Goal: Check status: Check status

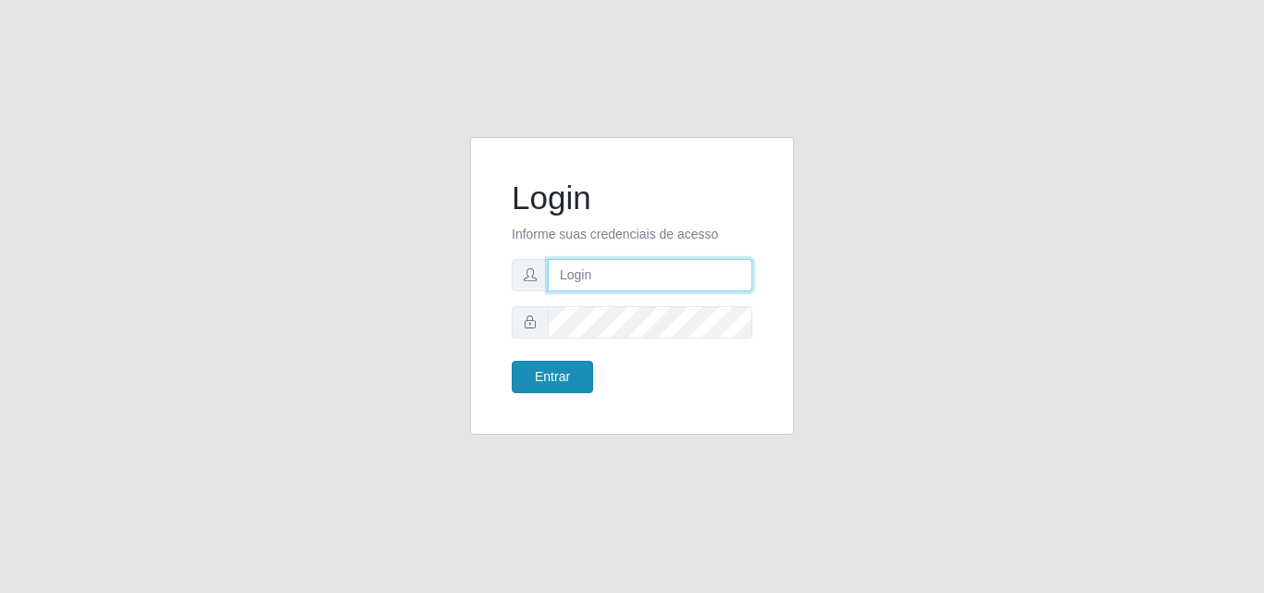
type input "[PERSON_NAME]"
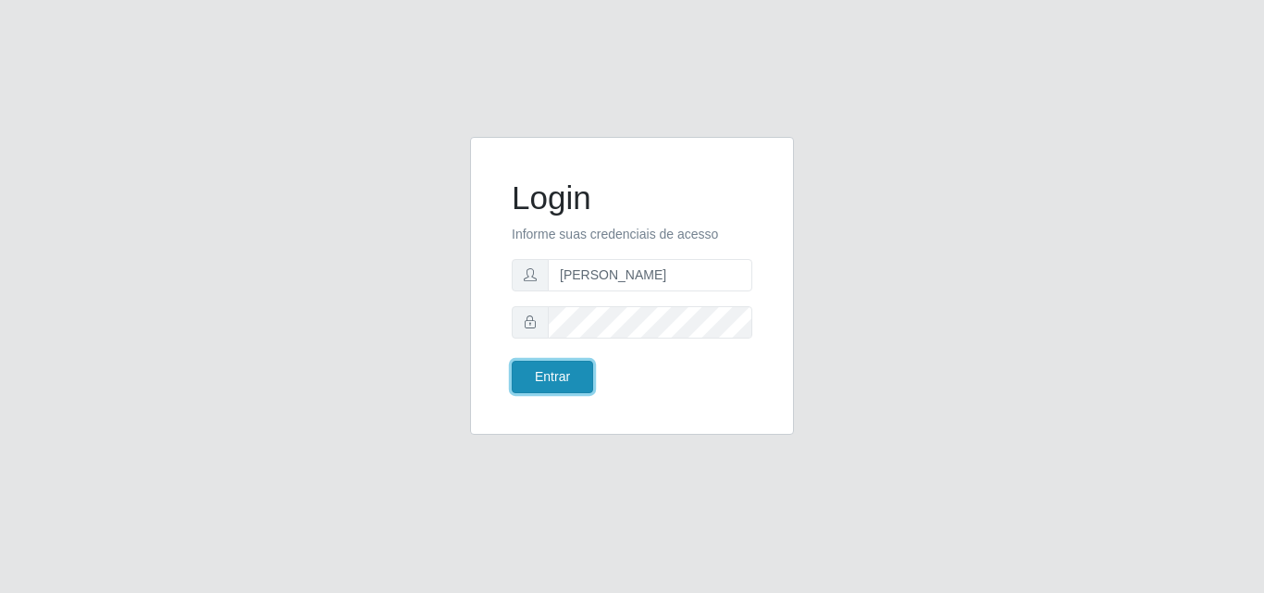
click at [584, 387] on button "Entrar" at bounding box center [552, 377] width 81 height 32
click at [535, 375] on button "Entrar" at bounding box center [552, 377] width 81 height 32
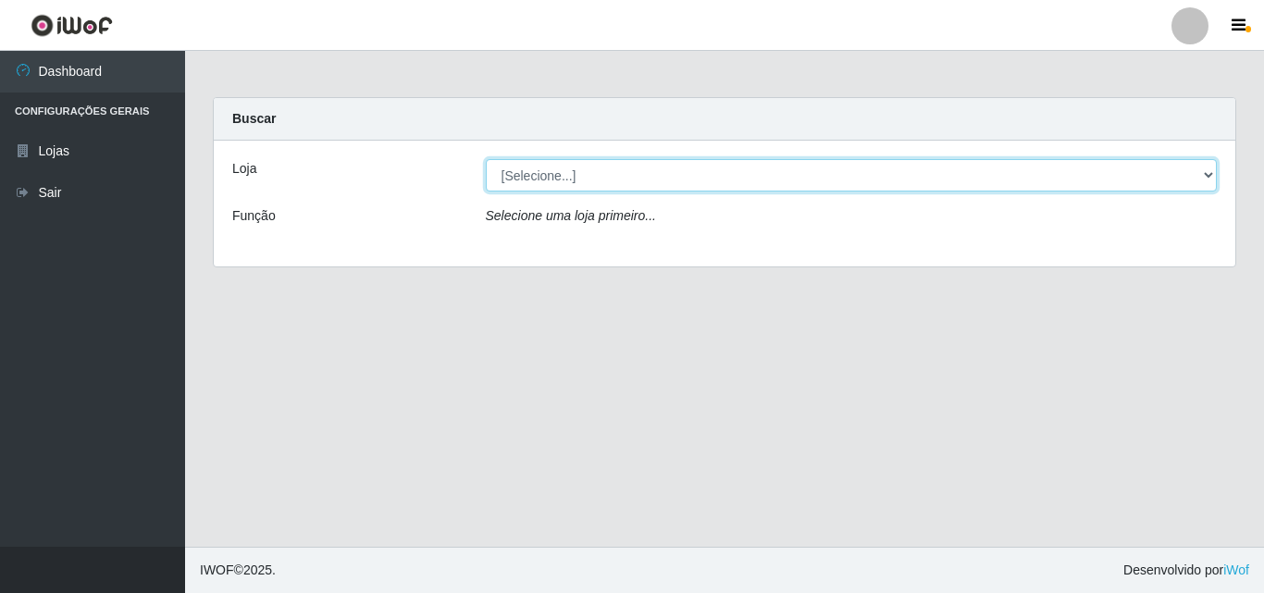
click at [877, 160] on select "[Selecione...] Supermercado [GEOGRAPHIC_DATA]" at bounding box center [852, 175] width 732 height 32
select select "166"
click at [486, 159] on select "[Selecione...] Supermercado [GEOGRAPHIC_DATA]" at bounding box center [852, 175] width 732 height 32
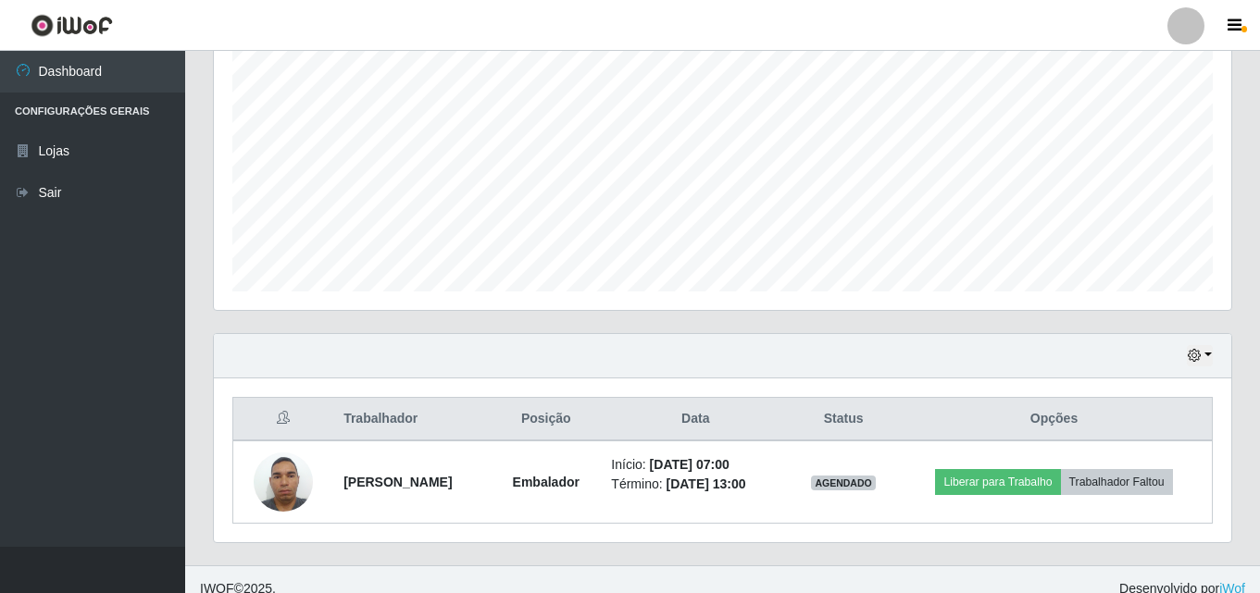
scroll to position [389, 0]
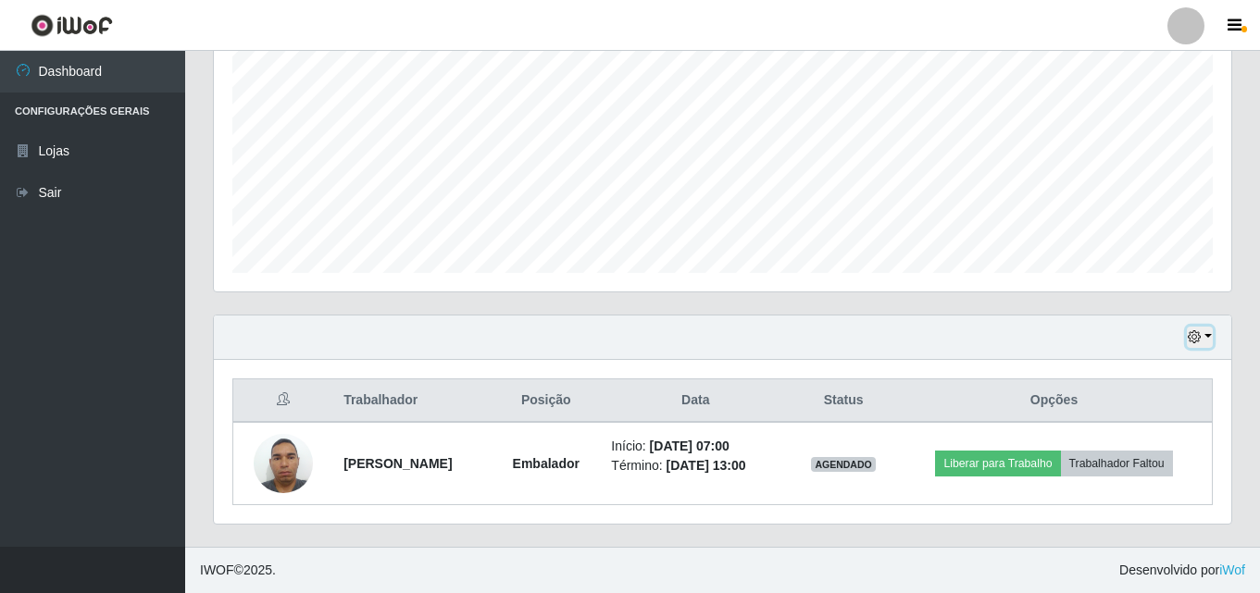
click at [1196, 332] on icon "button" at bounding box center [1193, 336] width 13 height 13
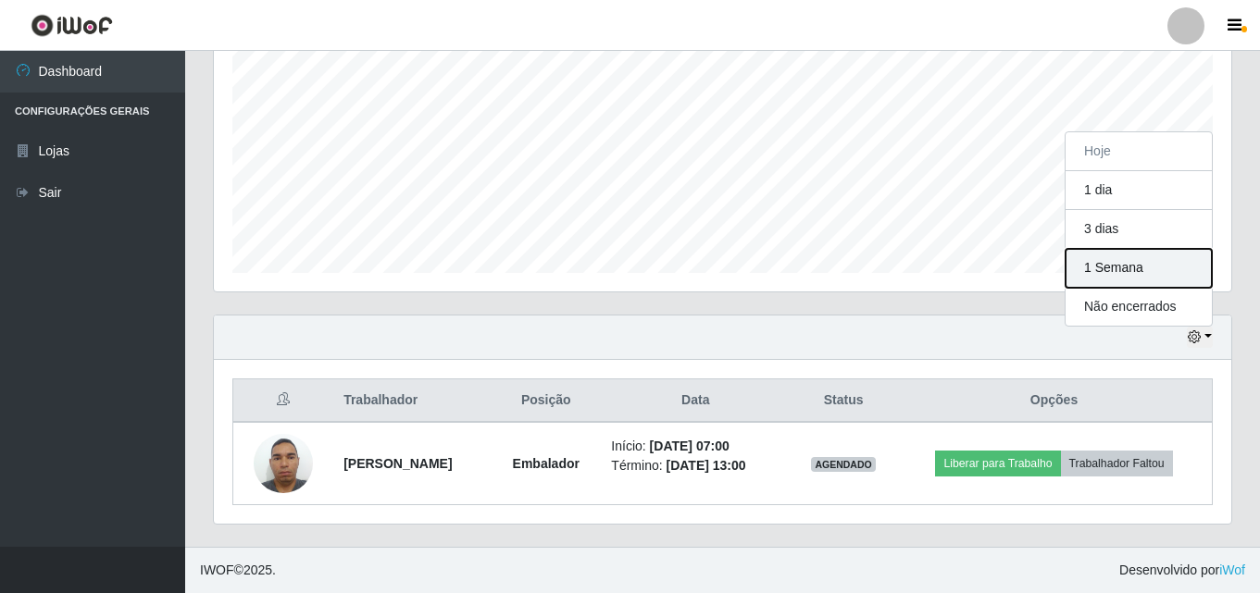
click at [1124, 268] on button "1 Semana" at bounding box center [1138, 268] width 146 height 39
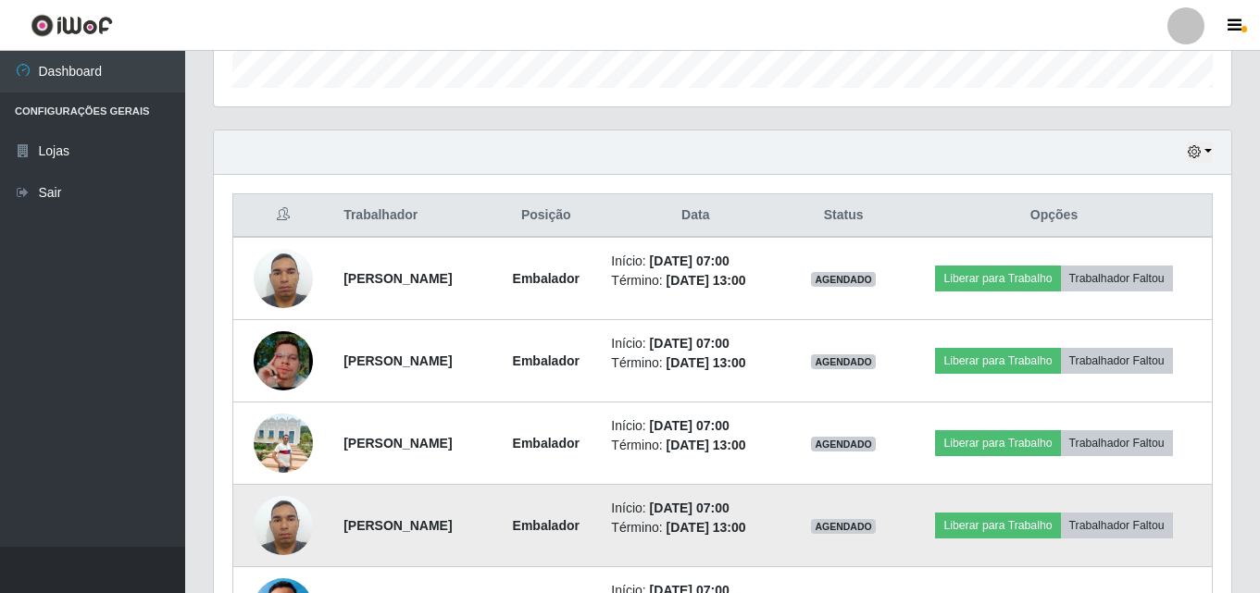
scroll to position [666, 0]
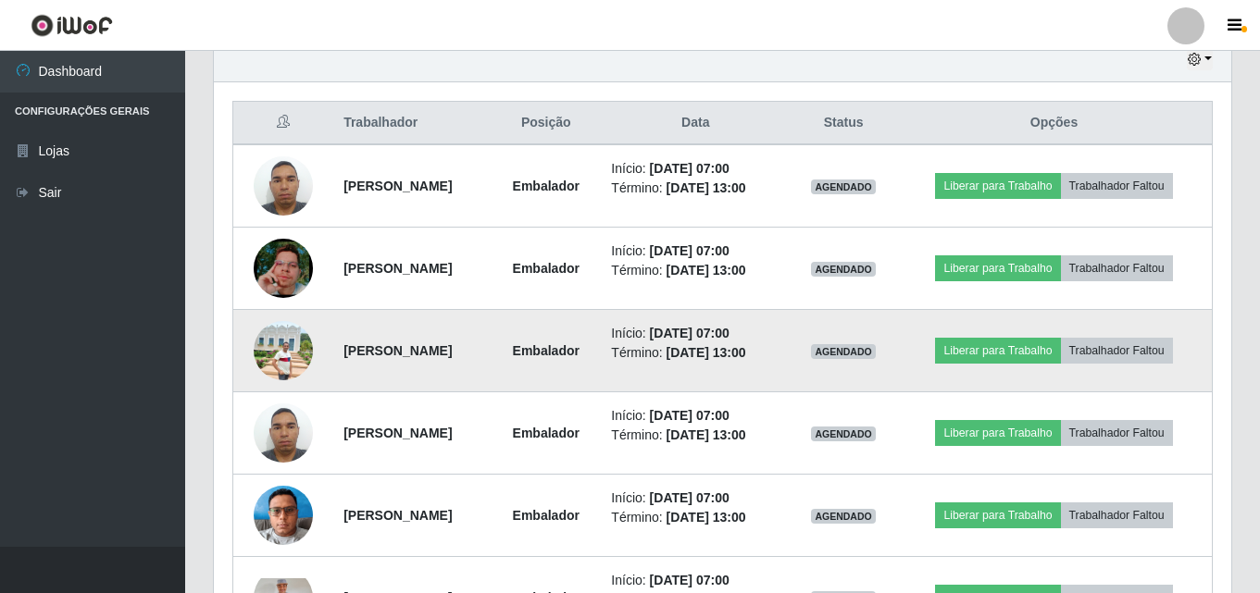
click at [268, 338] on img at bounding box center [283, 350] width 59 height 59
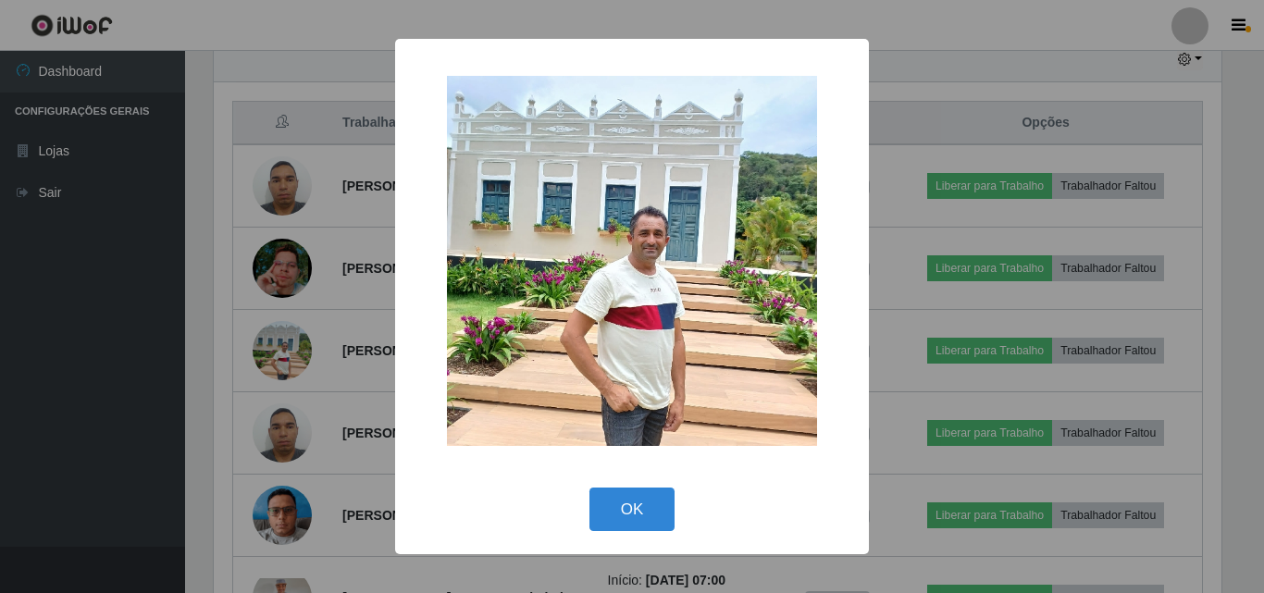
click at [204, 361] on div "× OK Cancel" at bounding box center [632, 296] width 1264 height 593
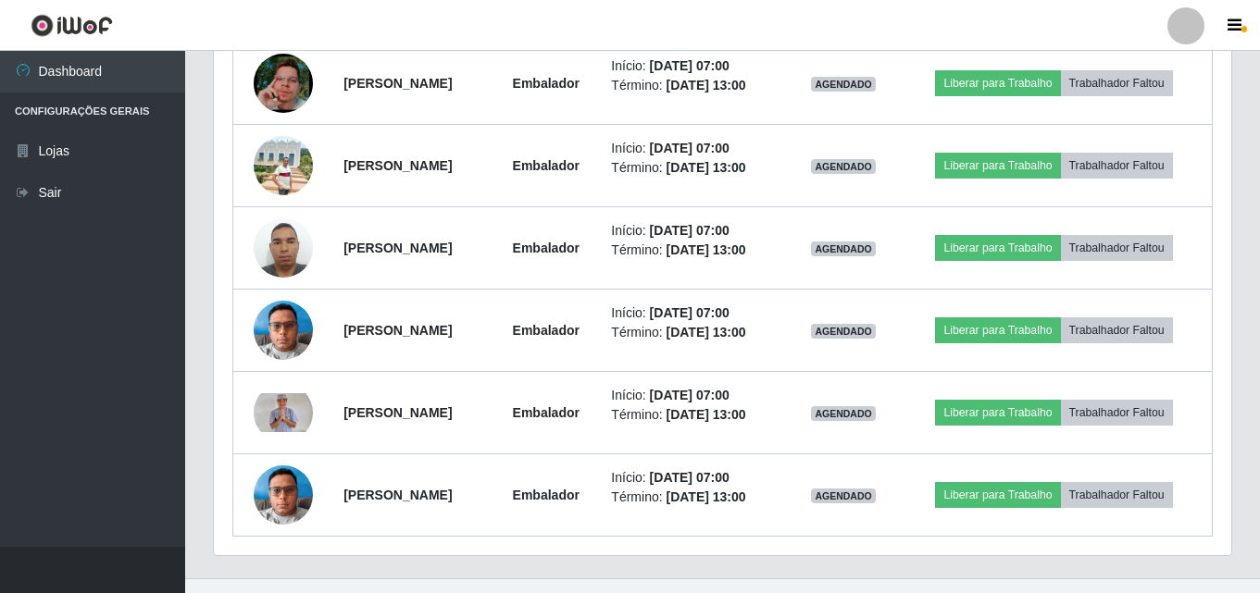
scroll to position [883, 0]
